Goal: Navigation & Orientation: Find specific page/section

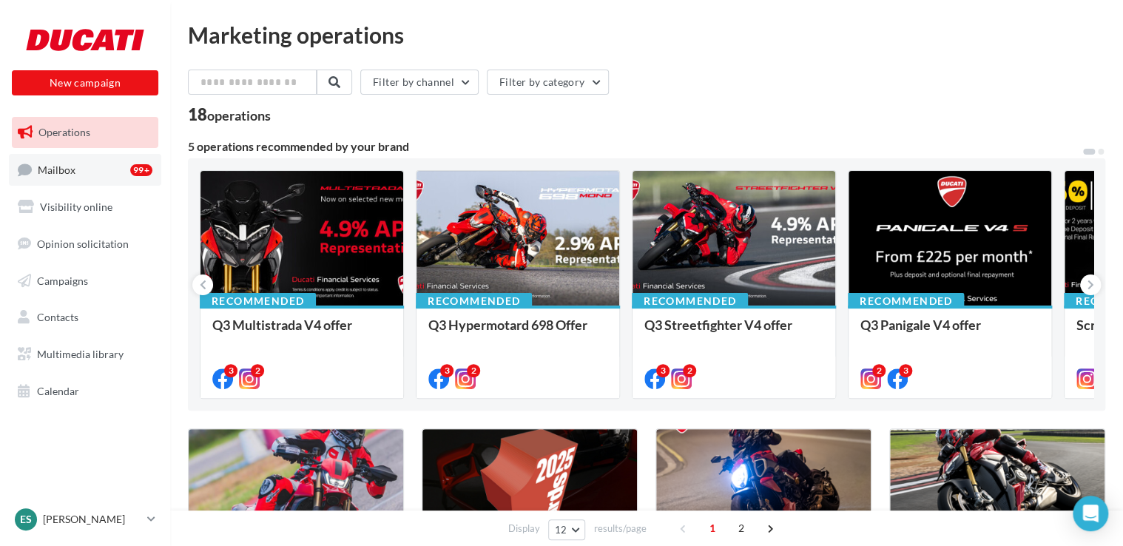
click at [126, 175] on link "Mailbox 99+" at bounding box center [85, 170] width 152 height 32
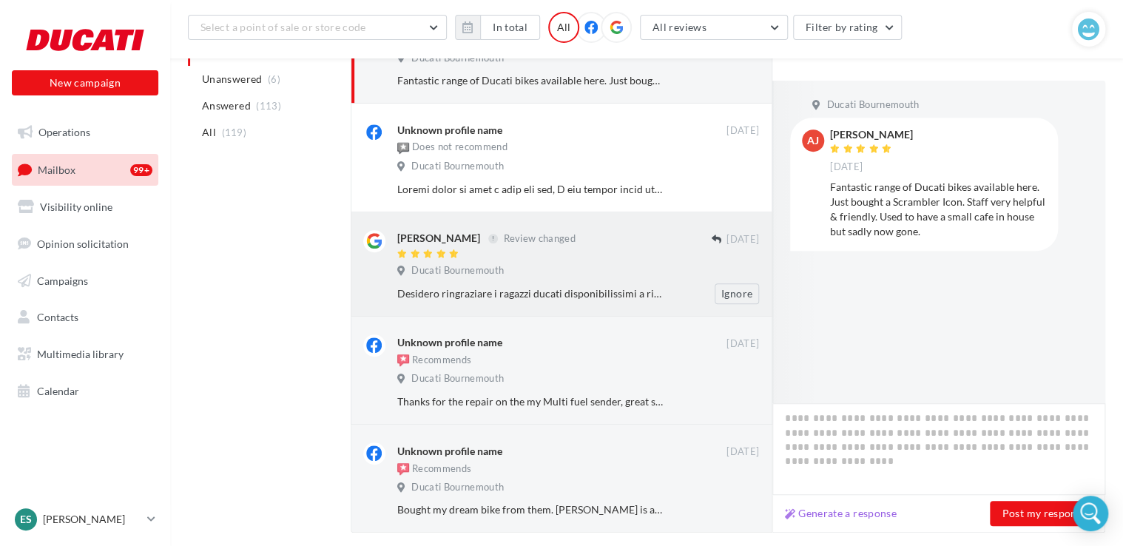
scroll to position [338, 0]
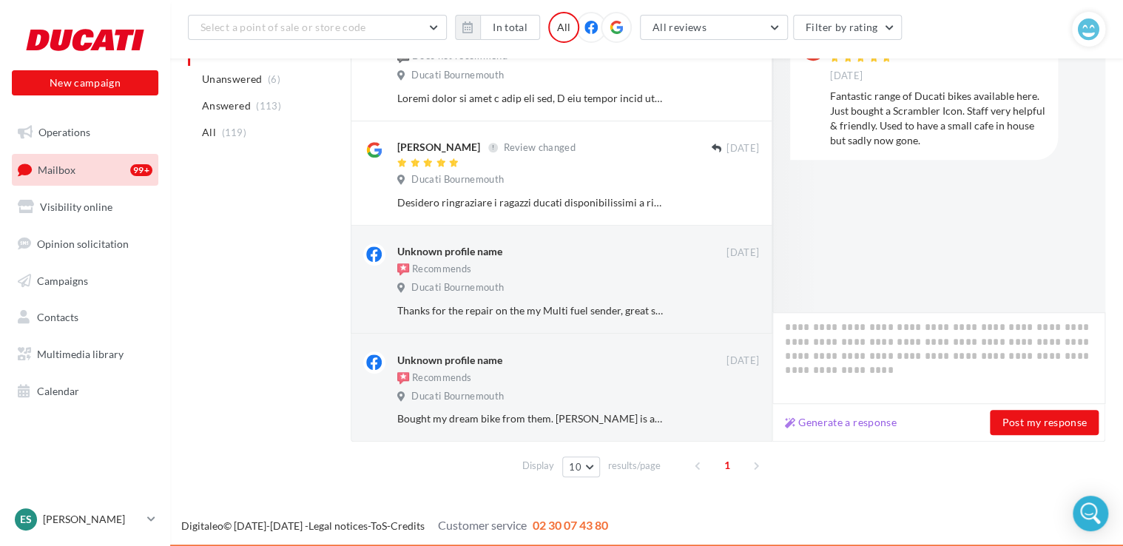
click at [71, 227] on ul "Operations Mailbox 99+ Visibility online Opinion solicitation Campaigns Contact…" at bounding box center [85, 261] width 158 height 301
click at [81, 204] on span "Visibility online" at bounding box center [76, 206] width 72 height 13
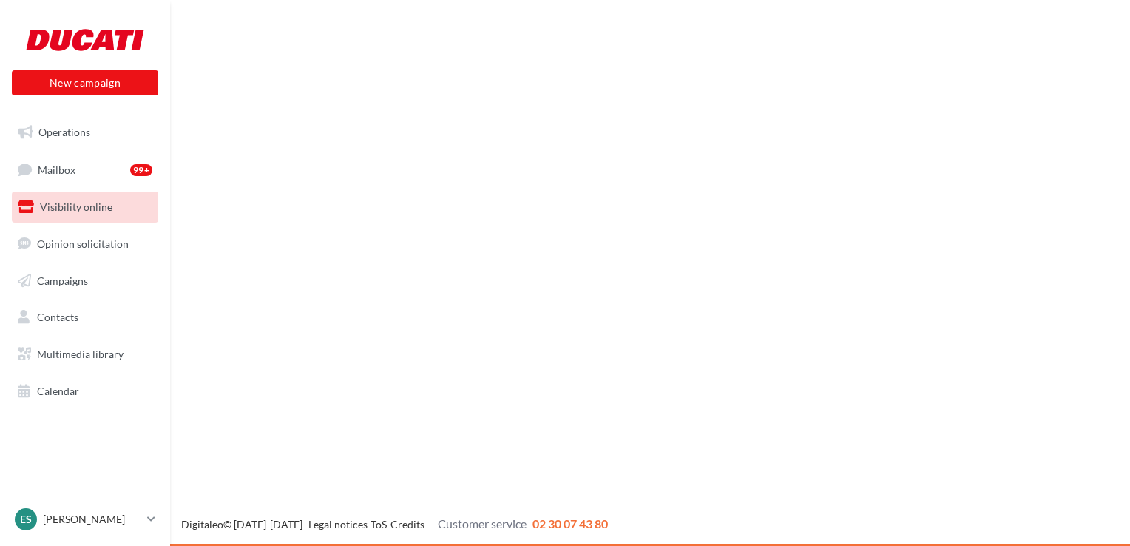
click at [87, 239] on span "Opinion solicitation" at bounding box center [83, 243] width 92 height 13
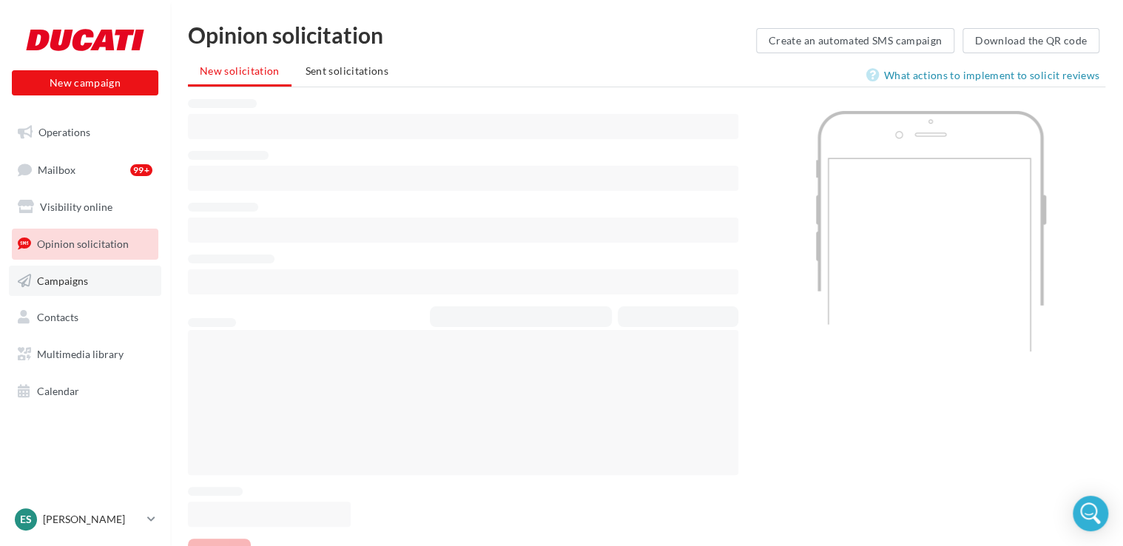
click at [83, 274] on span "Campaigns" at bounding box center [62, 280] width 51 height 13
